Goal: Book appointment/travel/reservation

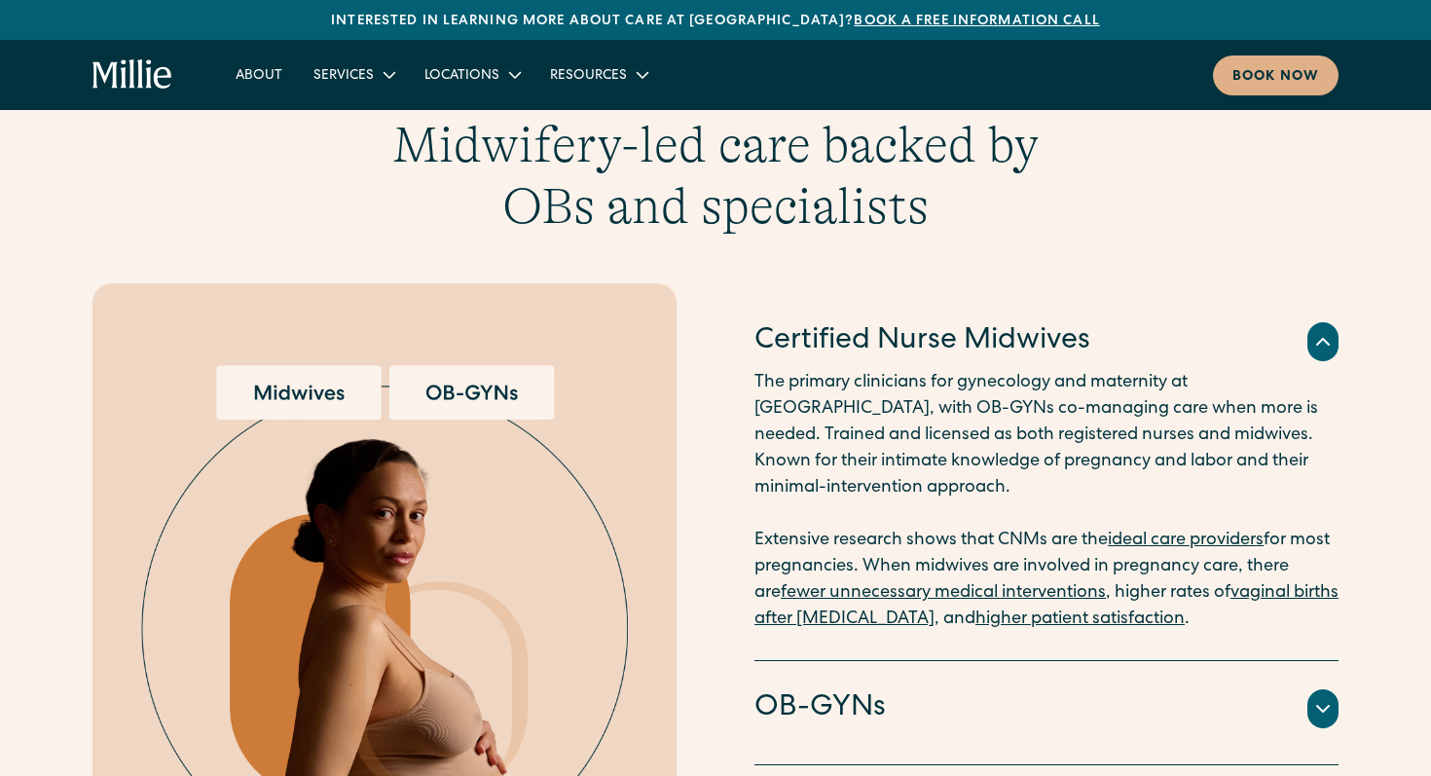
scroll to position [1907, 0]
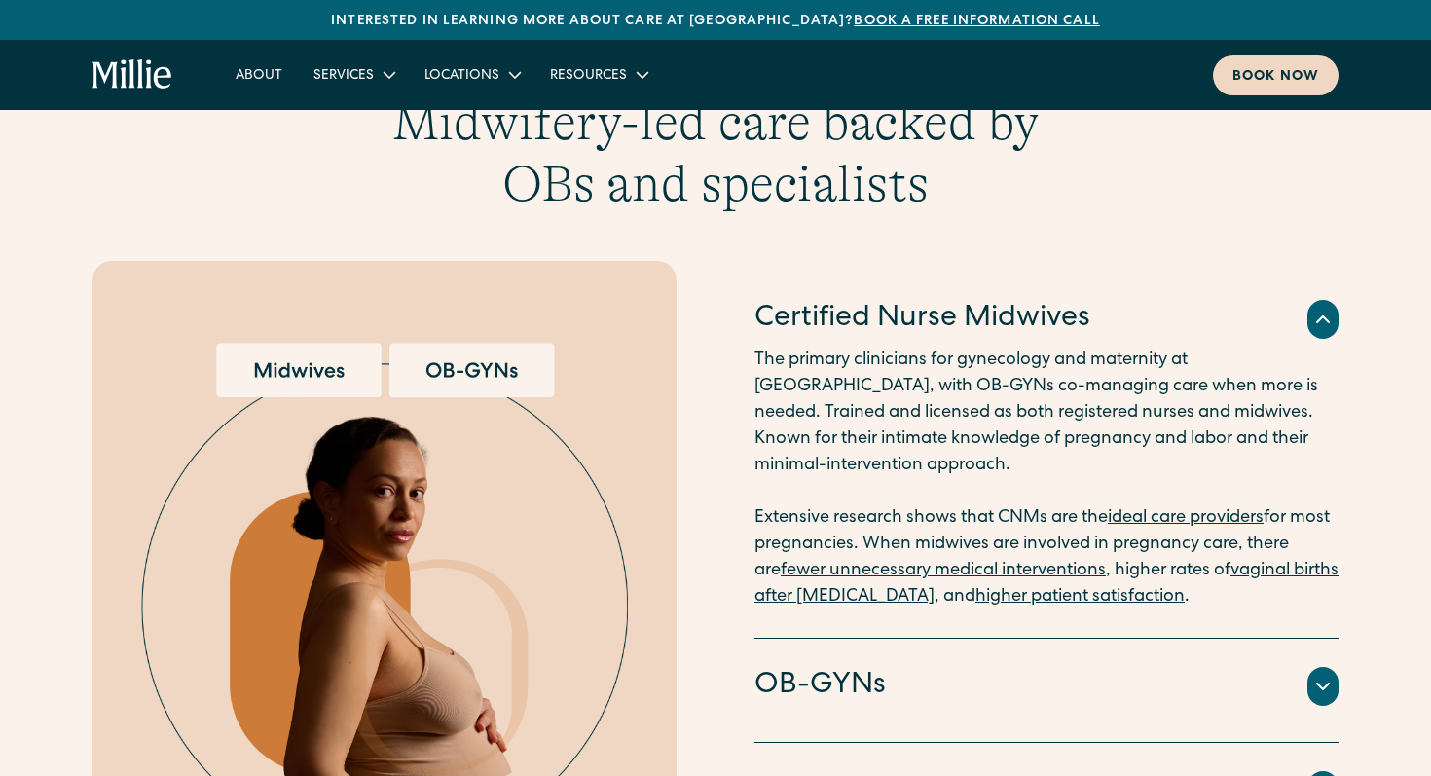
click at [1266, 82] on div "Book now" at bounding box center [1275, 77] width 87 height 20
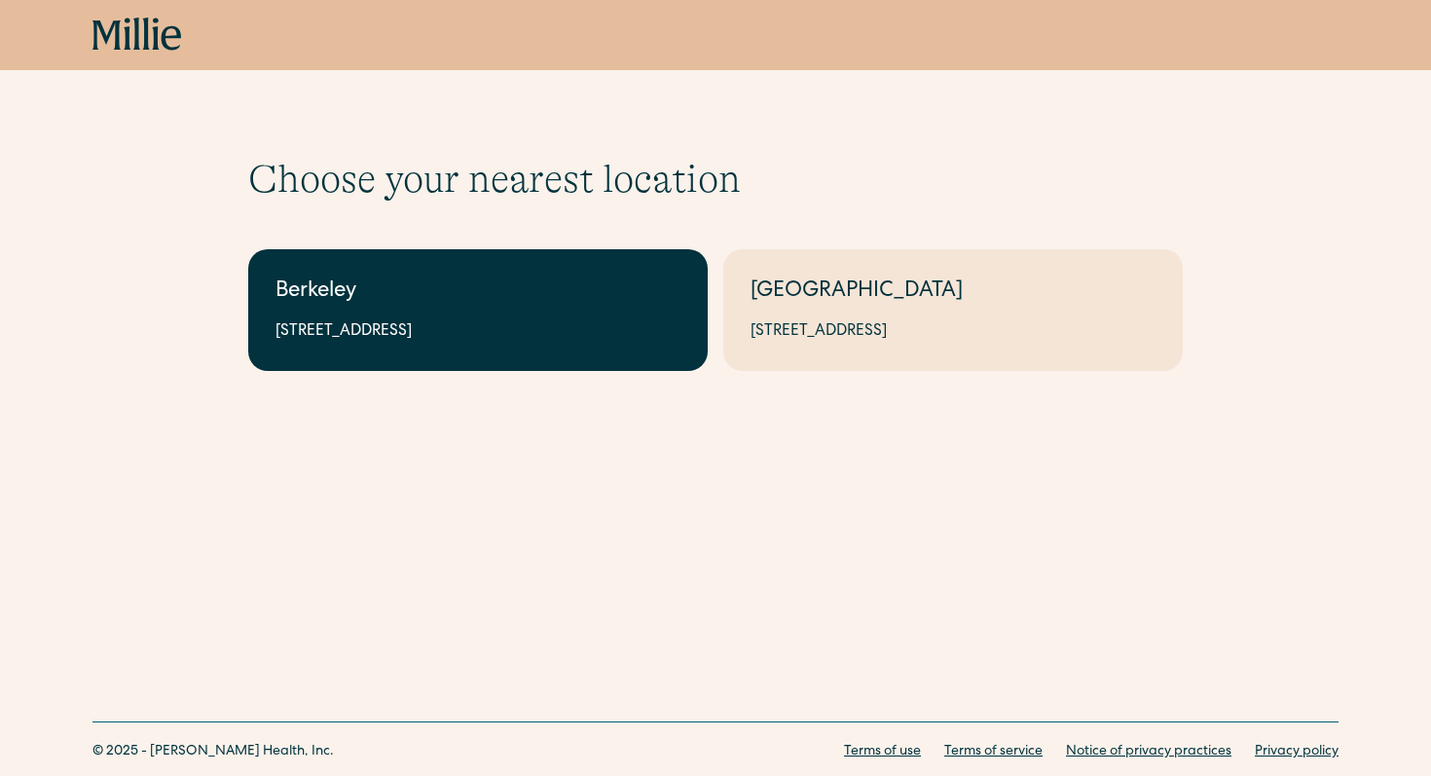
click at [569, 337] on div "2999 Regent St, Suite 524, Berkeley, CA 94705" at bounding box center [477, 331] width 405 height 23
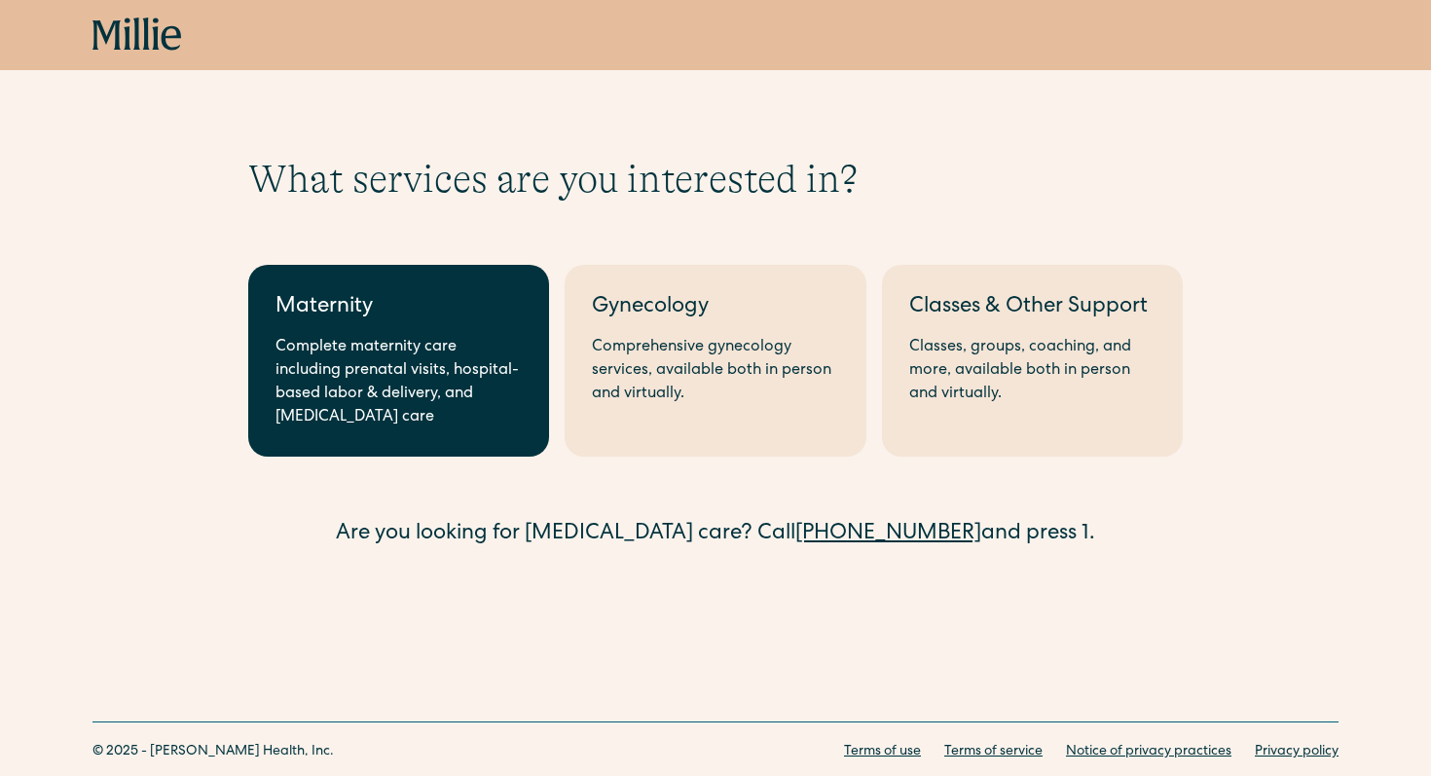
click at [493, 439] on link "Maternity Complete maternity care including prenatal visits, hospital-based lab…" at bounding box center [398, 361] width 301 height 192
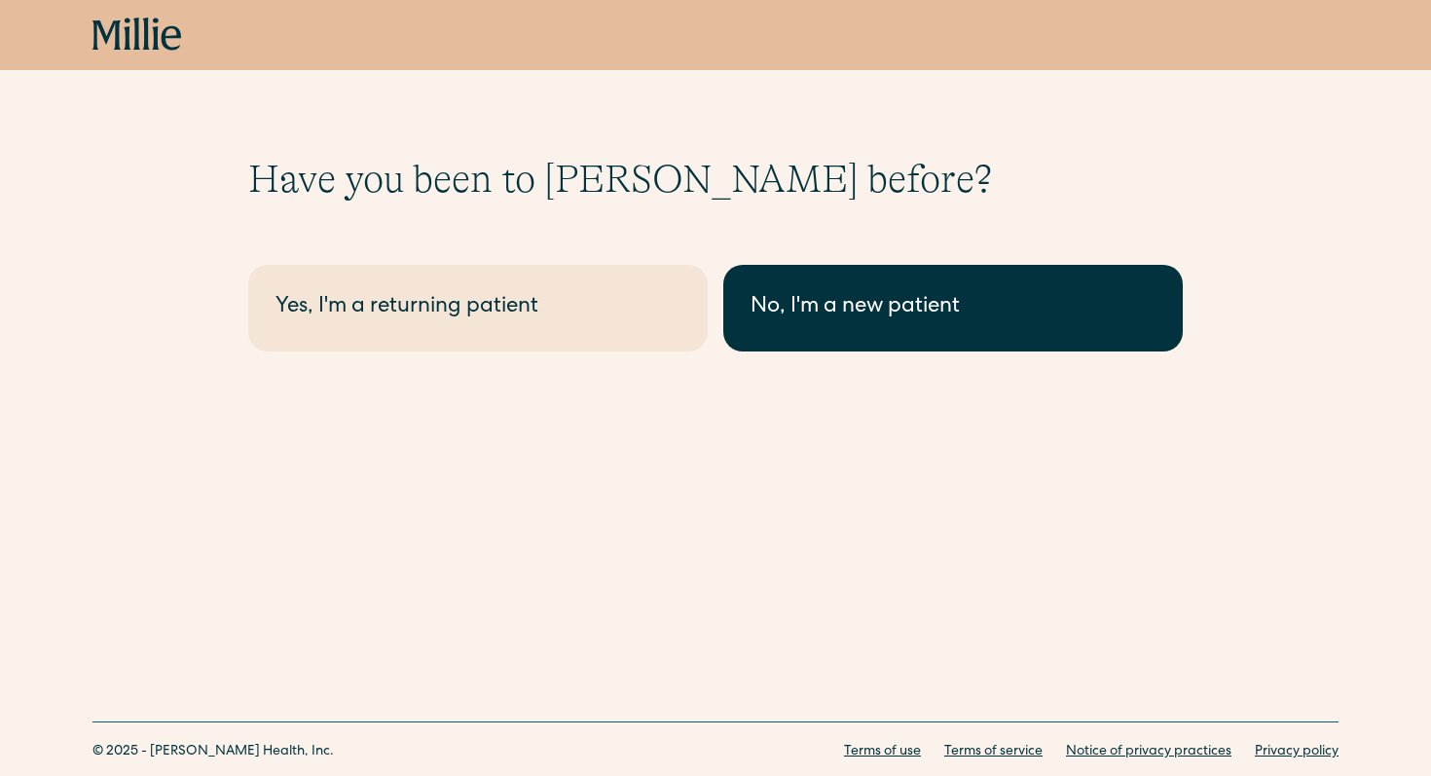
click at [748, 320] on link "No, I'm a new patient" at bounding box center [952, 308] width 459 height 87
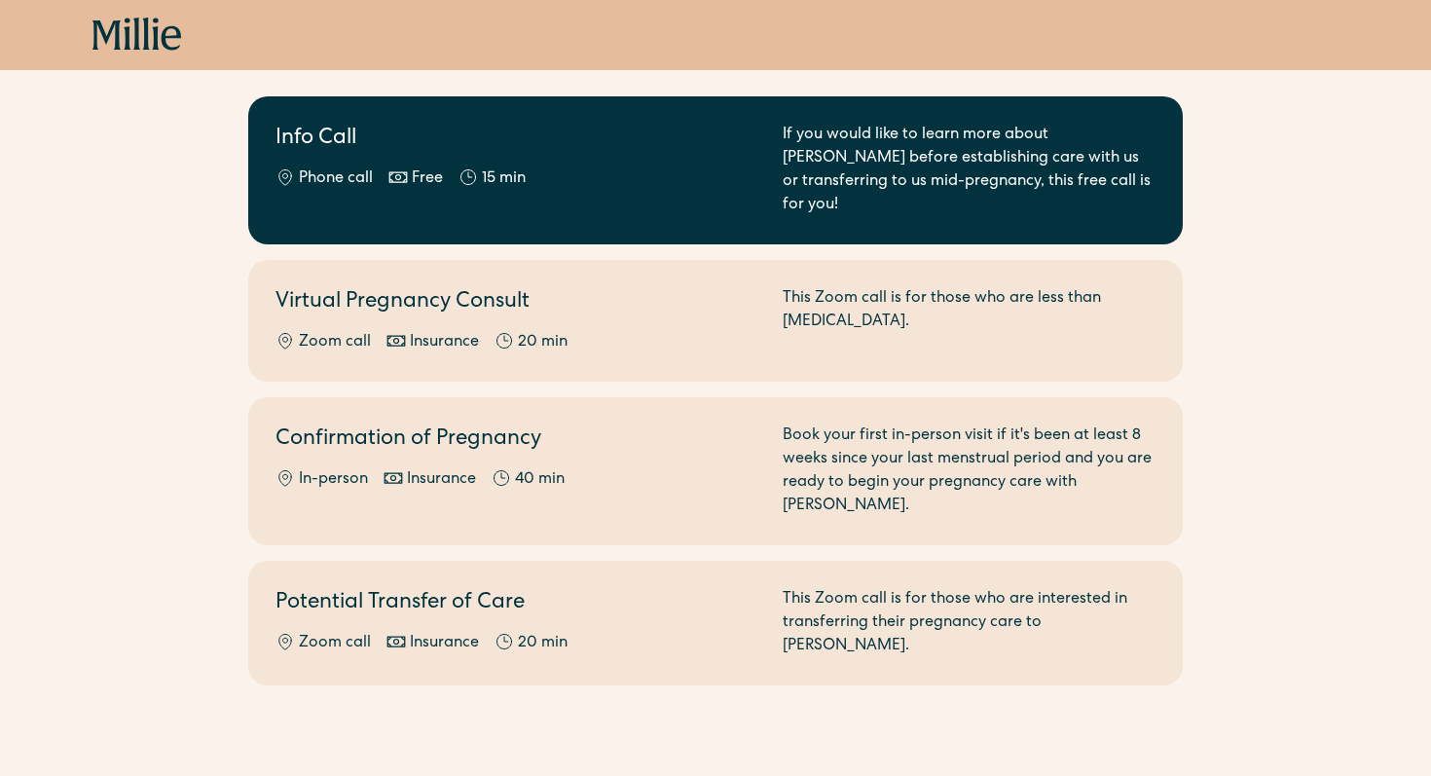
scroll to position [276, 0]
